Goal: Task Accomplishment & Management: Use online tool/utility

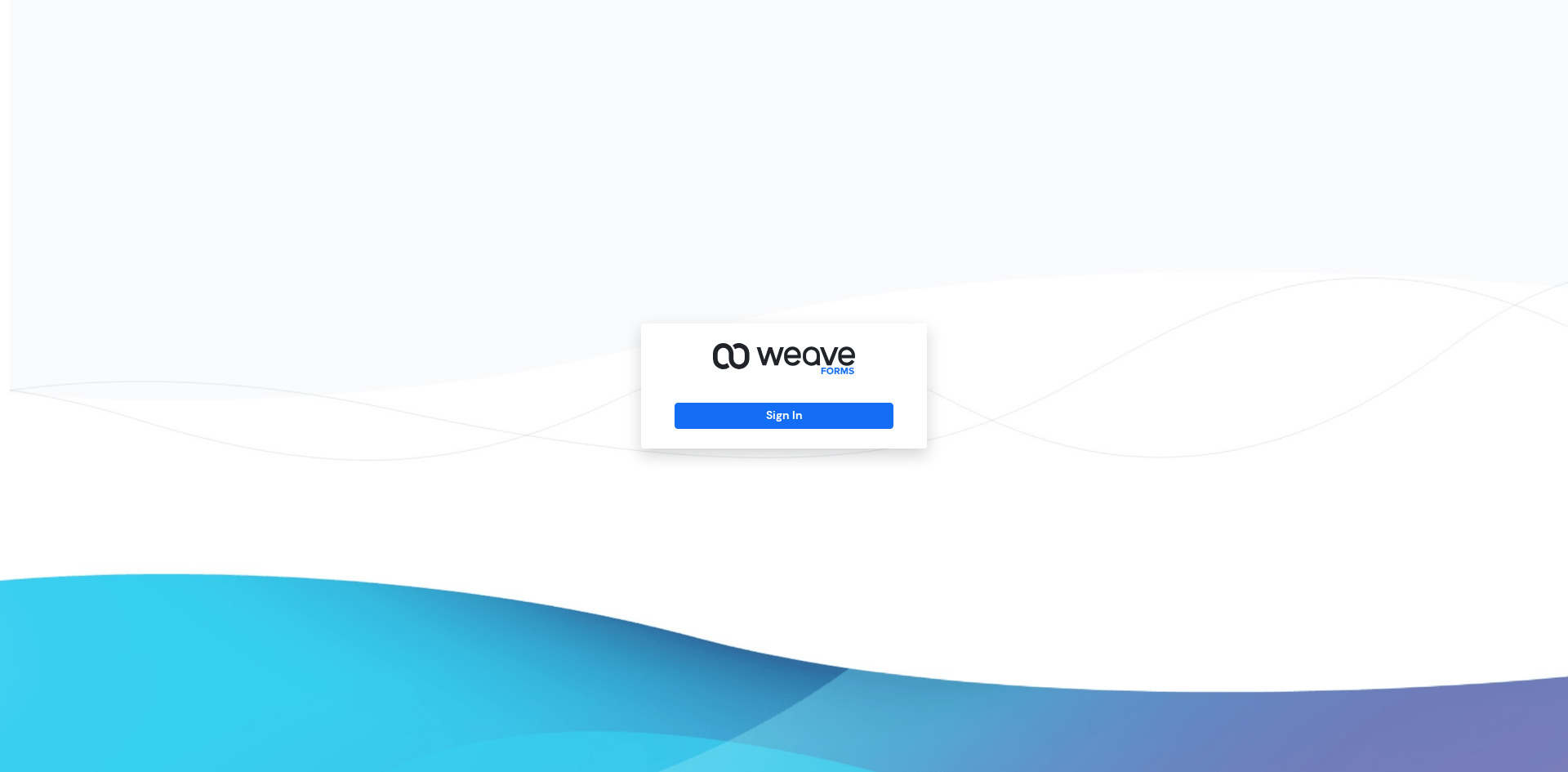
click at [838, 431] on div "Sign In" at bounding box center [784, 386] width 286 height 125
click at [834, 414] on button "Sign In" at bounding box center [784, 415] width 218 height 26
